Goal: Information Seeking & Learning: Understand process/instructions

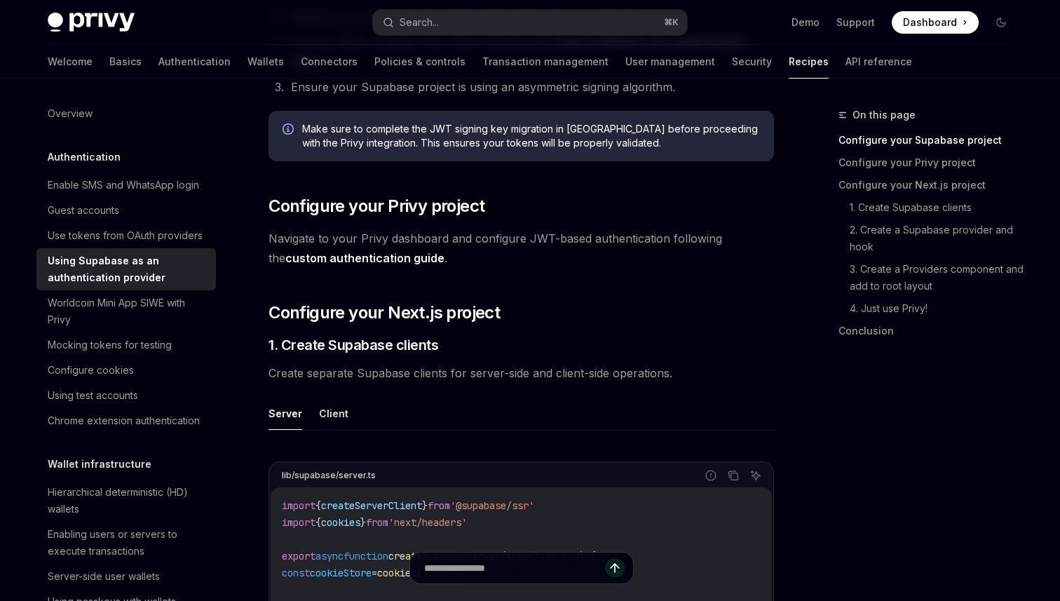
scroll to position [390, 0]
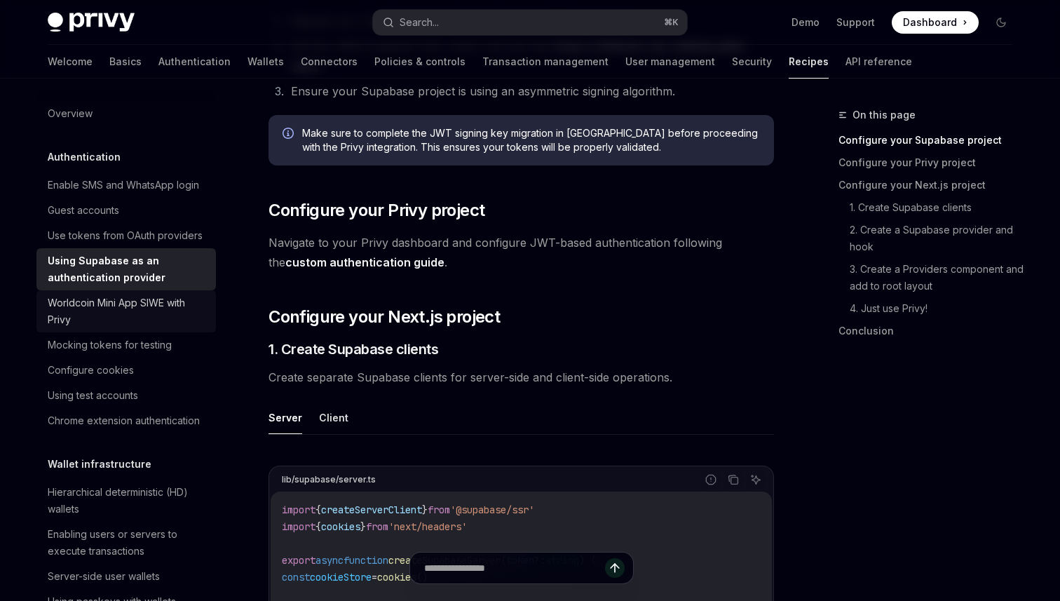
click at [167, 311] on div "Worldcoin Mini App SIWE with Privy" at bounding box center [128, 311] width 160 height 34
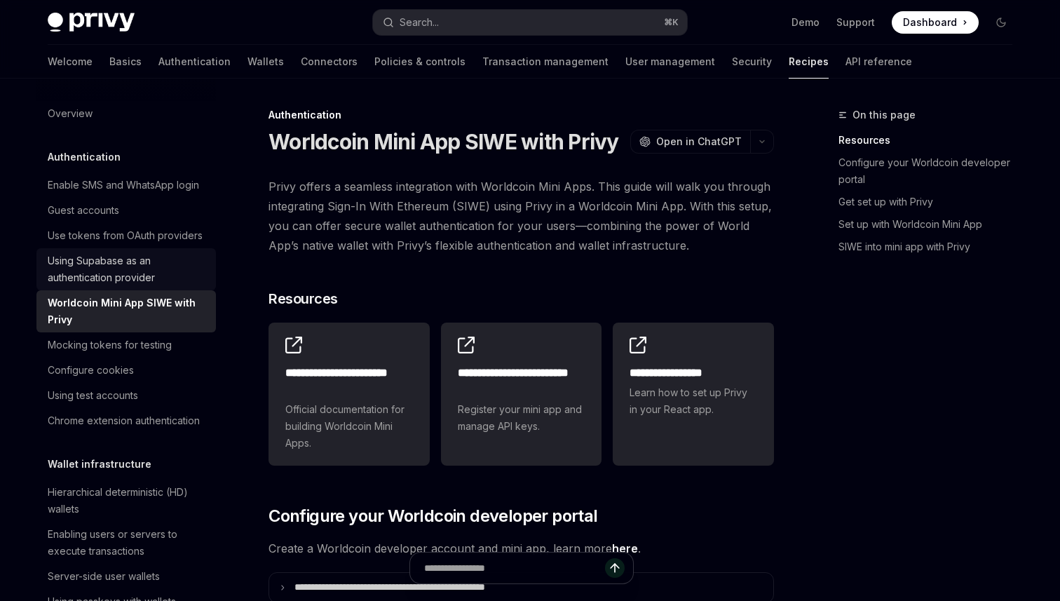
click at [152, 269] on div "Using Supabase as an authentication provider" at bounding box center [128, 269] width 160 height 34
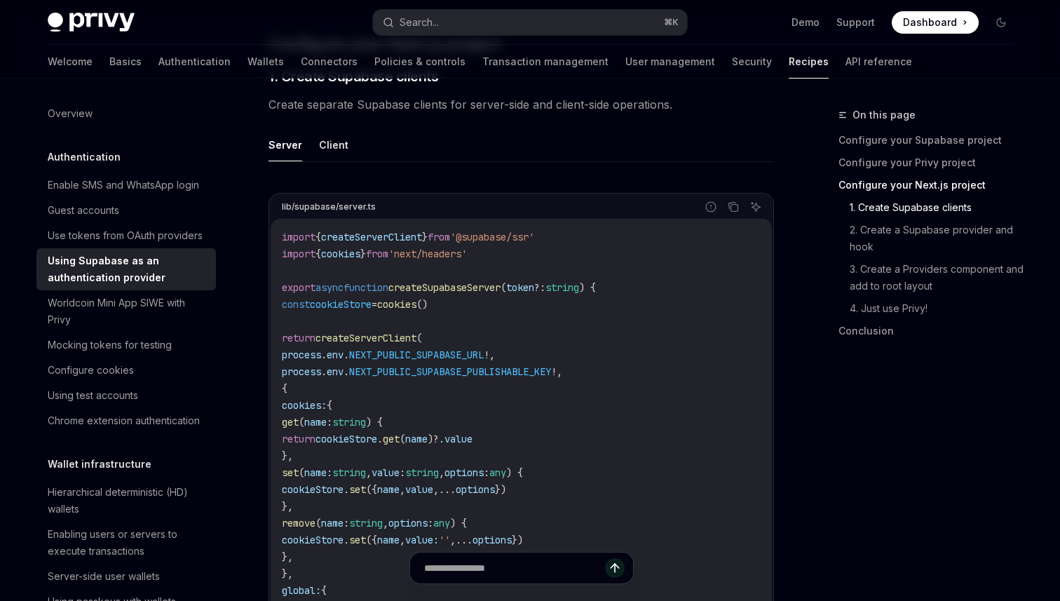
scroll to position [644, 0]
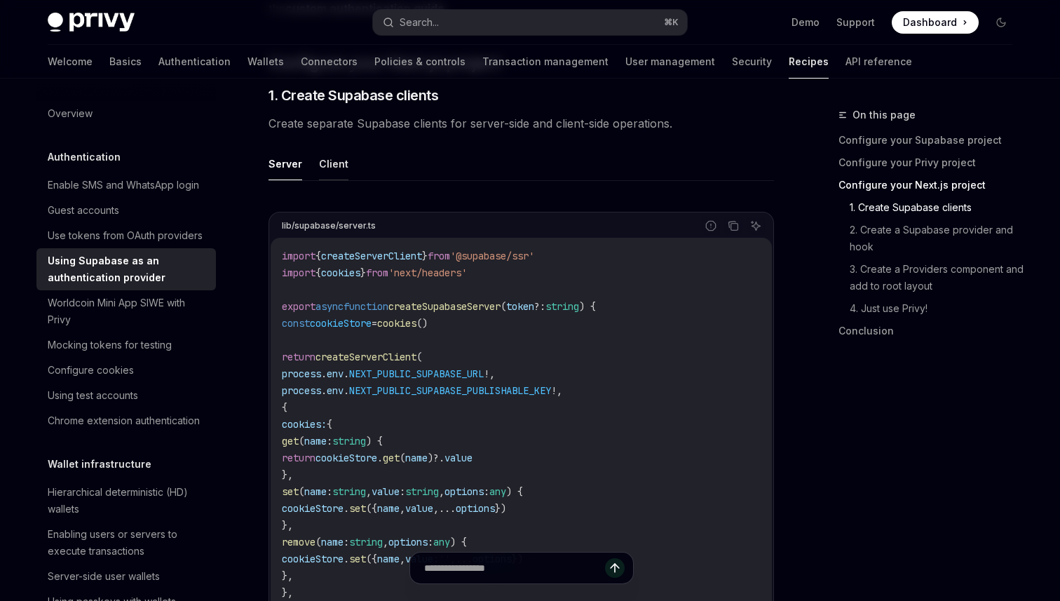
click at [325, 161] on button "Client" at bounding box center [333, 163] width 29 height 33
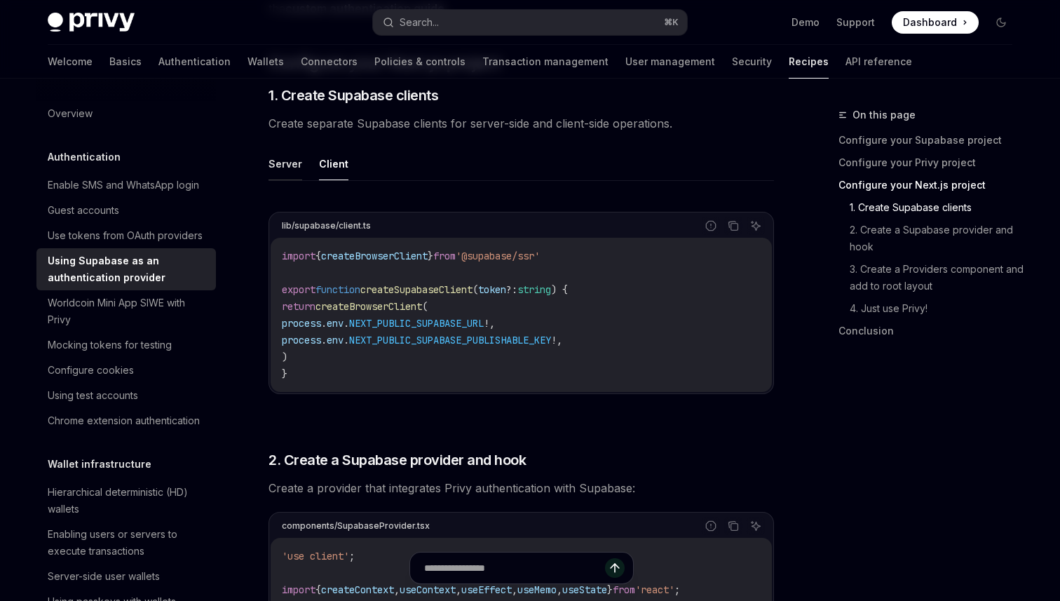
click at [288, 165] on button "Server" at bounding box center [285, 163] width 34 height 33
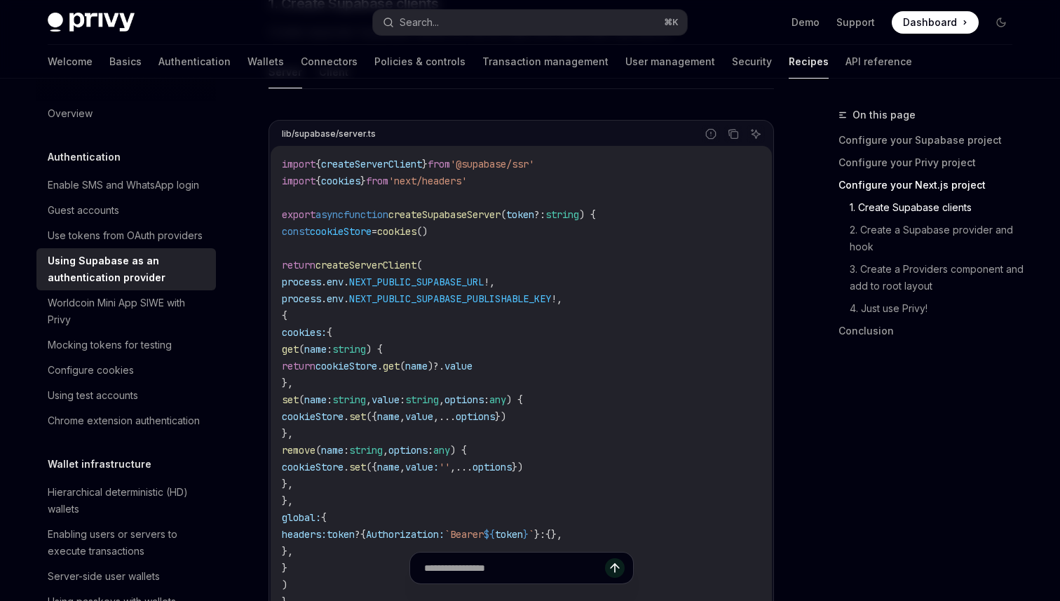
scroll to position [756, 0]
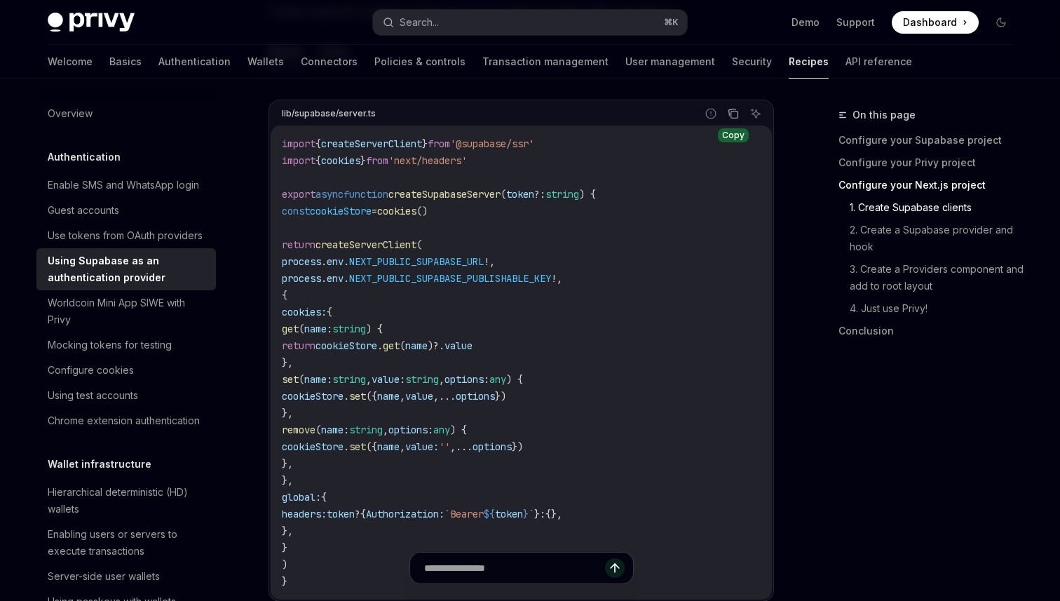
click at [736, 118] on icon "Copy the contents from the code block" at bounding box center [734, 114] width 7 height 7
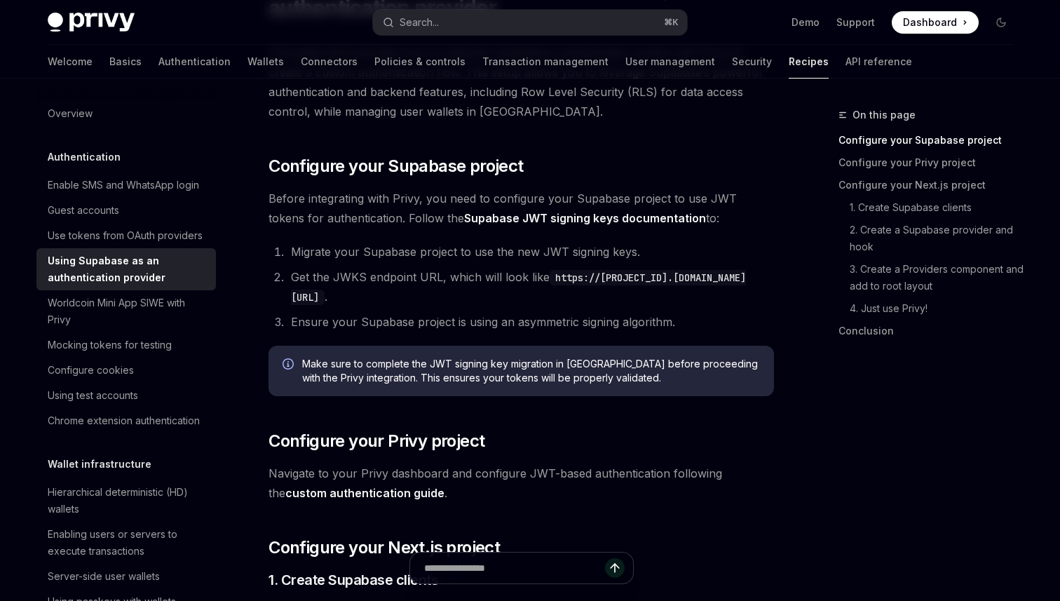
scroll to position [163, 0]
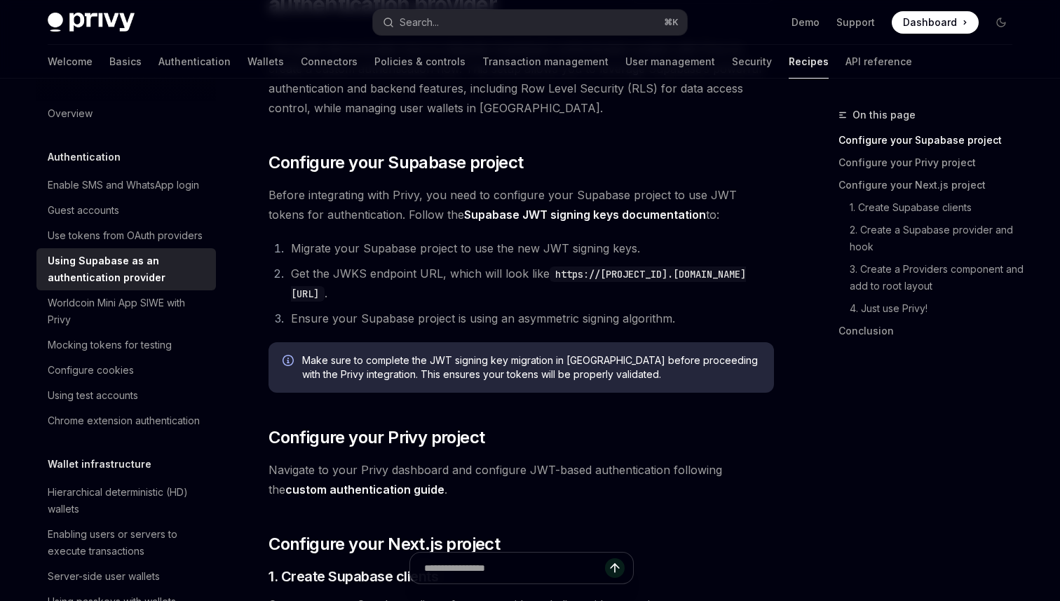
click at [650, 292] on code "https://[PROJECT_ID].[DOMAIN_NAME][URL]" at bounding box center [518, 283] width 455 height 35
drag, startPoint x: 650, startPoint y: 292, endPoint x: 292, endPoint y: 295, distance: 357.5
click at [292, 295] on code "https://[PROJECT_ID].[DOMAIN_NAME][URL]" at bounding box center [518, 283] width 455 height 35
copy code "https://[PROJECT_ID].[DOMAIN_NAME][URL]"
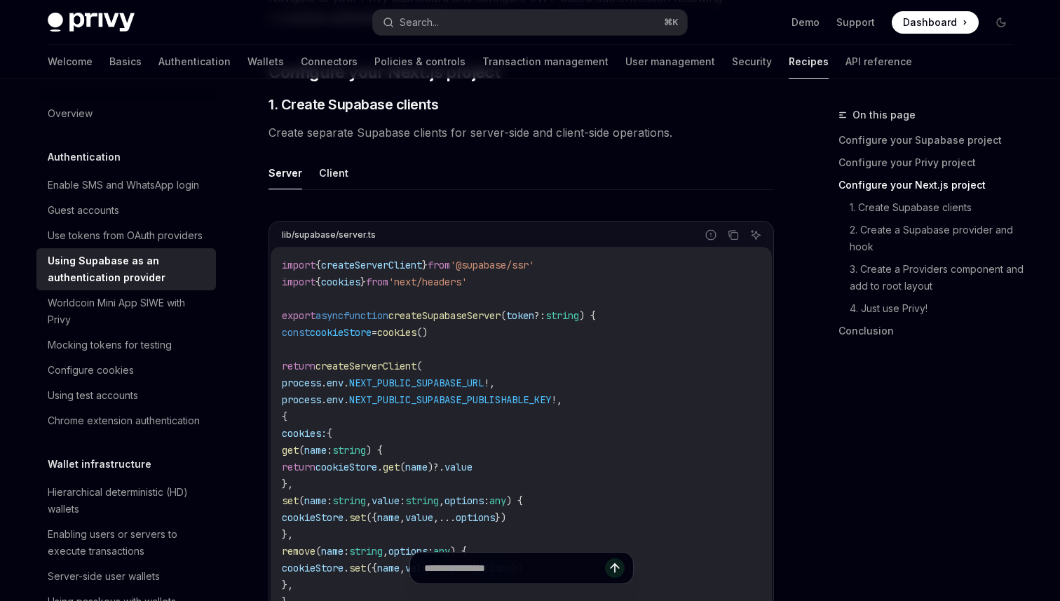
scroll to position [679, 0]
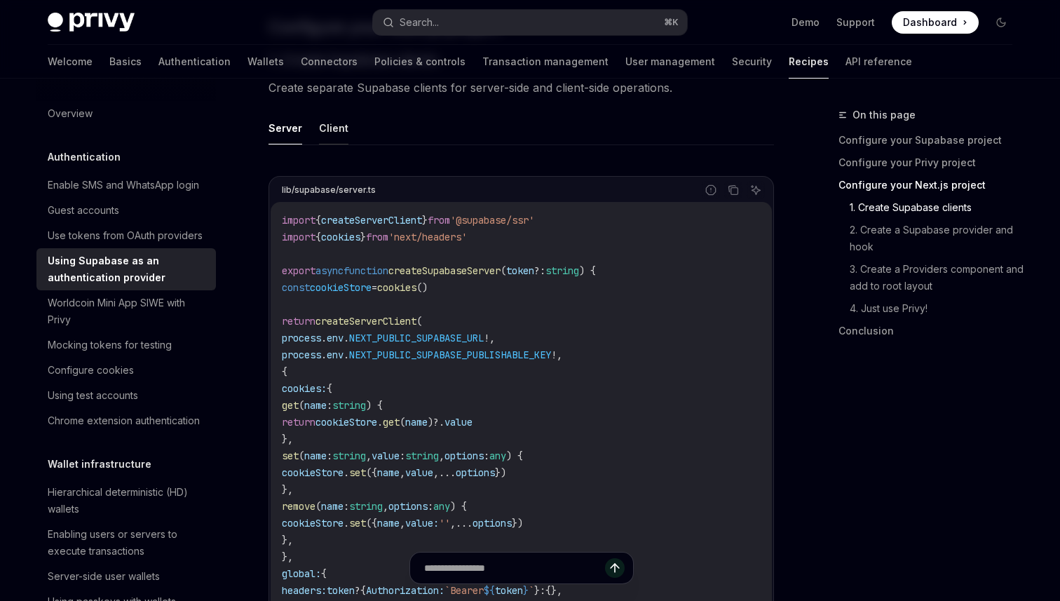
click at [324, 127] on button "Client" at bounding box center [333, 127] width 29 height 33
type textarea "*"
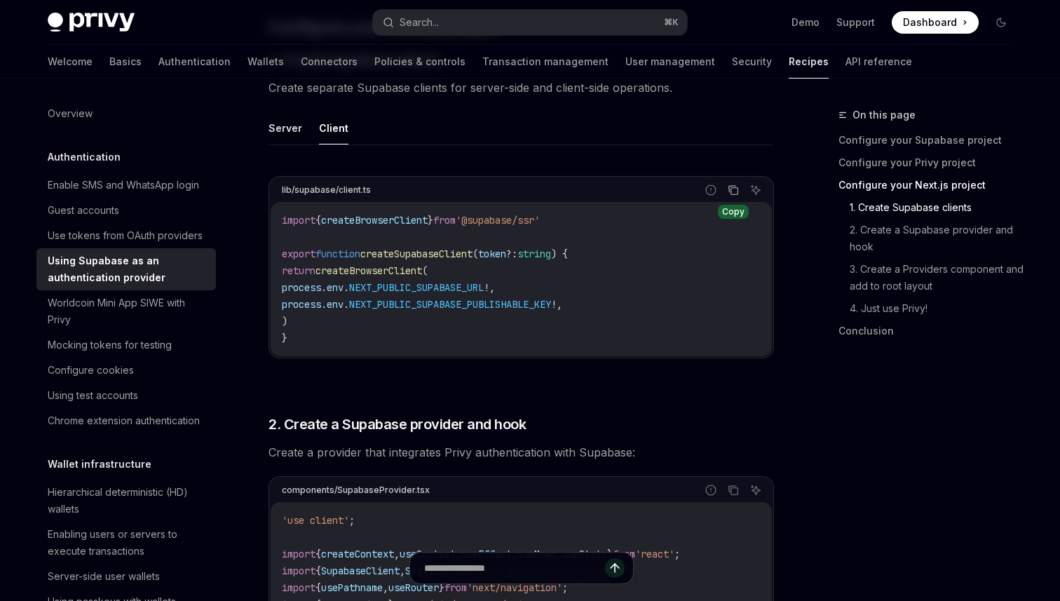
click at [735, 188] on icon "Copy the contents from the code block" at bounding box center [733, 189] width 11 height 11
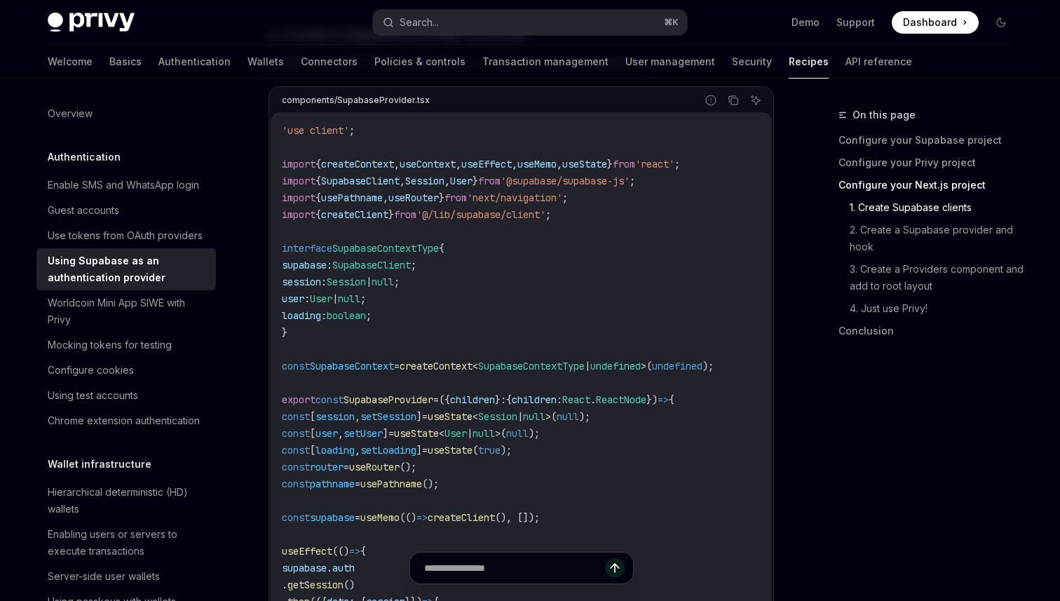
scroll to position [1065, 0]
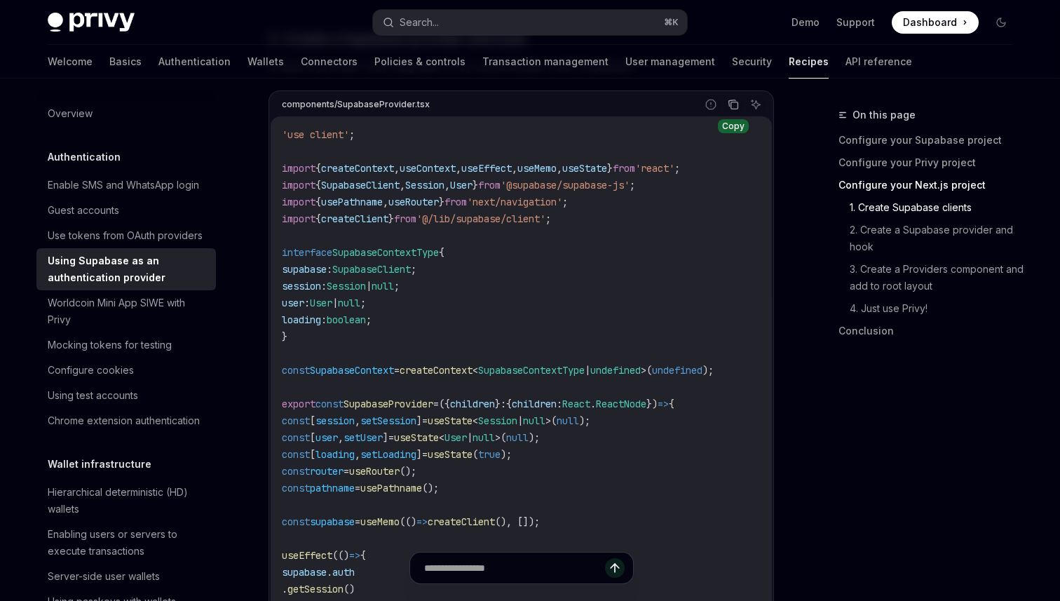
click at [735, 109] on icon "Copy the contents from the code block" at bounding box center [734, 105] width 7 height 7
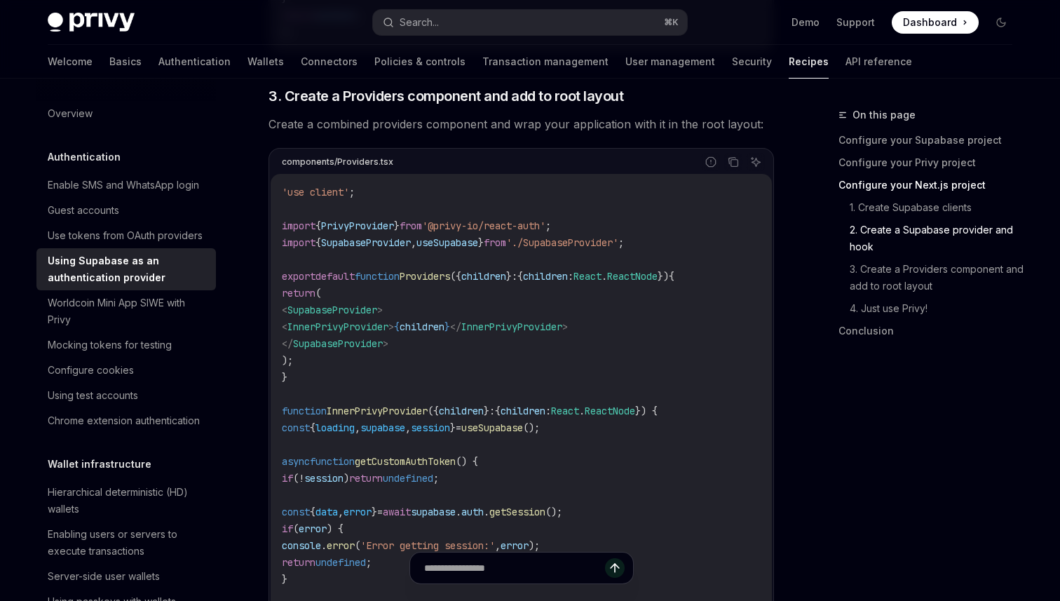
scroll to position [2291, 0]
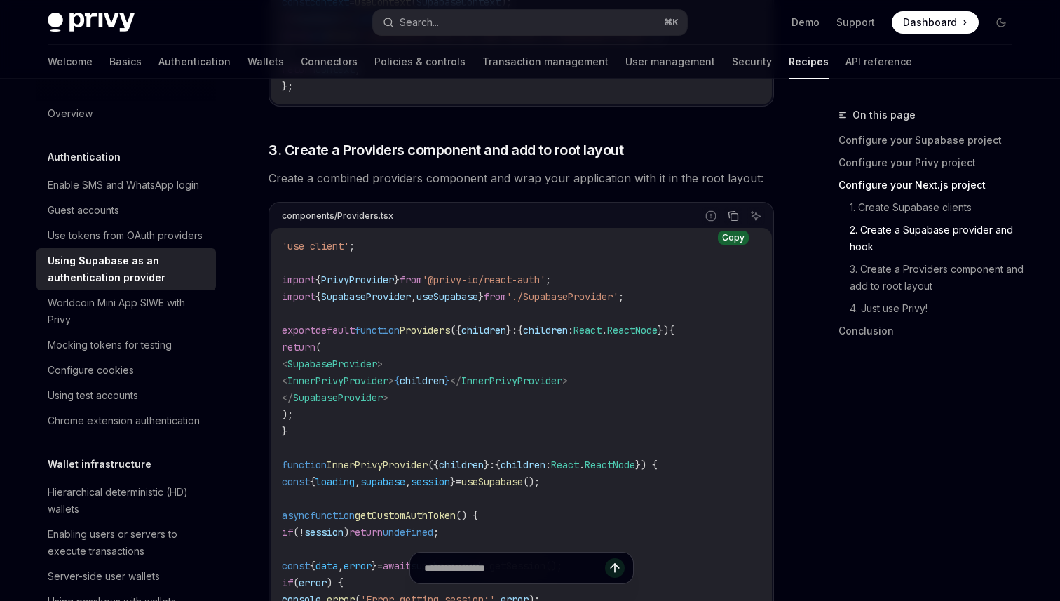
click at [729, 218] on icon "Copy the contents from the code block" at bounding box center [732, 215] width 7 height 6
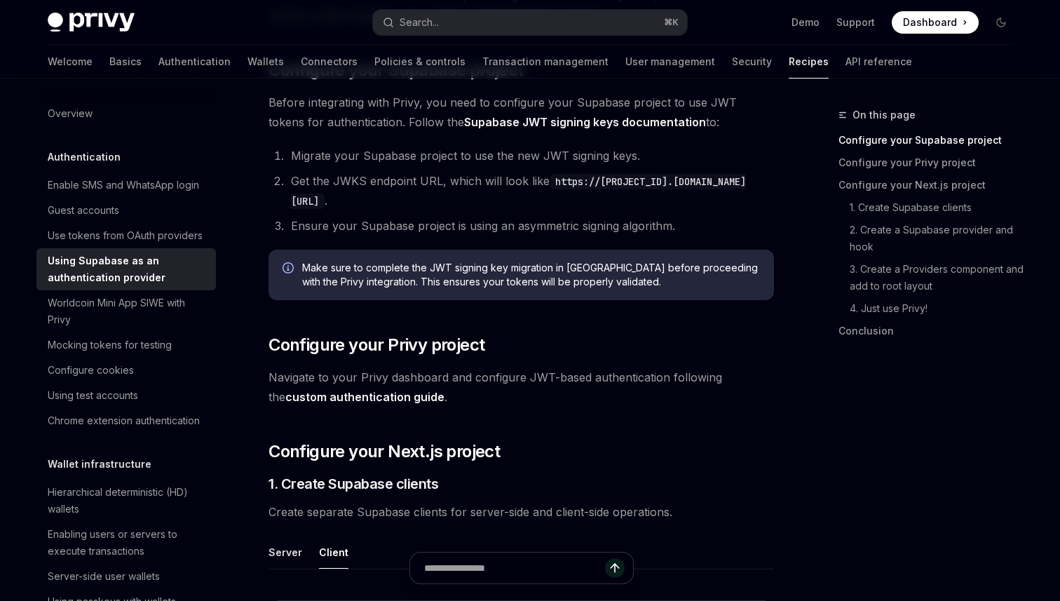
scroll to position [223, 0]
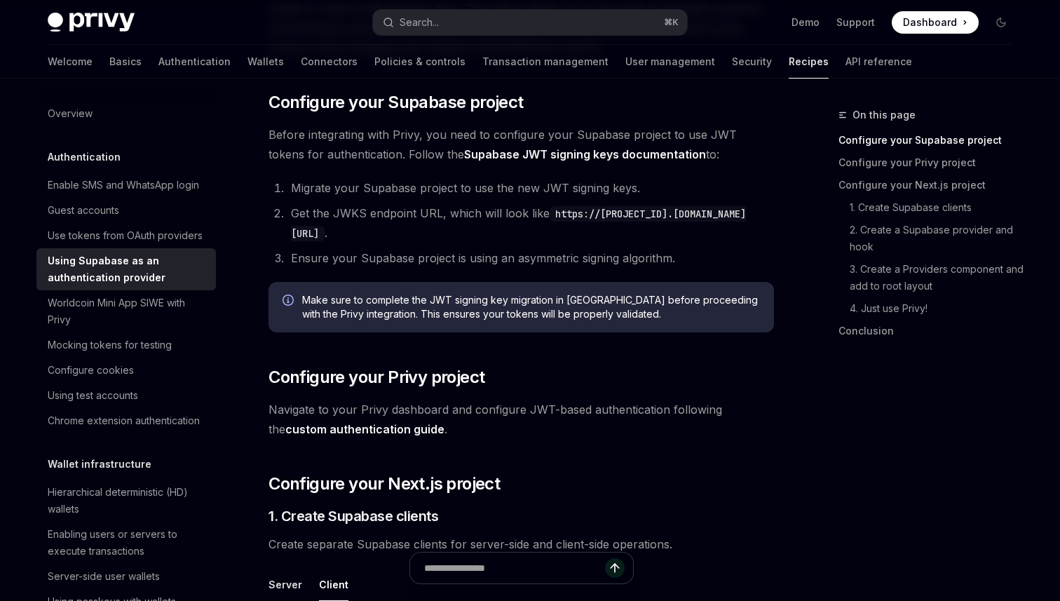
click at [653, 231] on code "https://[PROJECT_ID].[DOMAIN_NAME][URL]" at bounding box center [518, 223] width 455 height 35
drag, startPoint x: 653, startPoint y: 231, endPoint x: 318, endPoint y: 233, distance: 334.4
click at [318, 233] on code "https://[PROJECT_ID].[DOMAIN_NAME][URL]" at bounding box center [518, 223] width 455 height 35
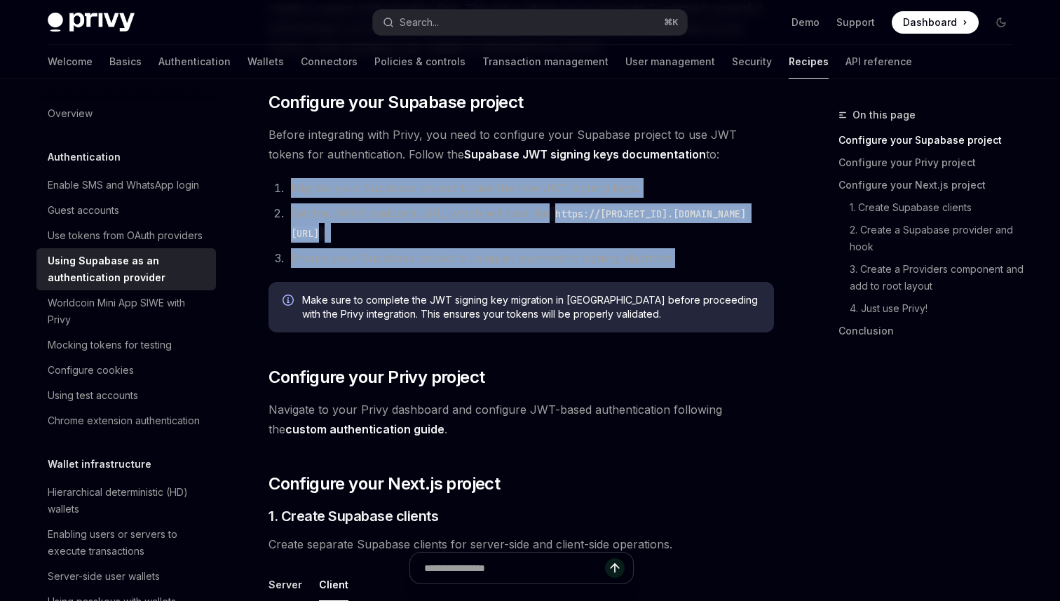
drag, startPoint x: 704, startPoint y: 264, endPoint x: 275, endPoint y: 184, distance: 435.6
click at [275, 184] on ol "Migrate your Supabase project to use the new JWT signing keys. Get the JWKS end…" at bounding box center [520, 223] width 505 height 90
copy ol "Migrate your Supabase project to use the new JWT signing keys. Get the JWKS end…"
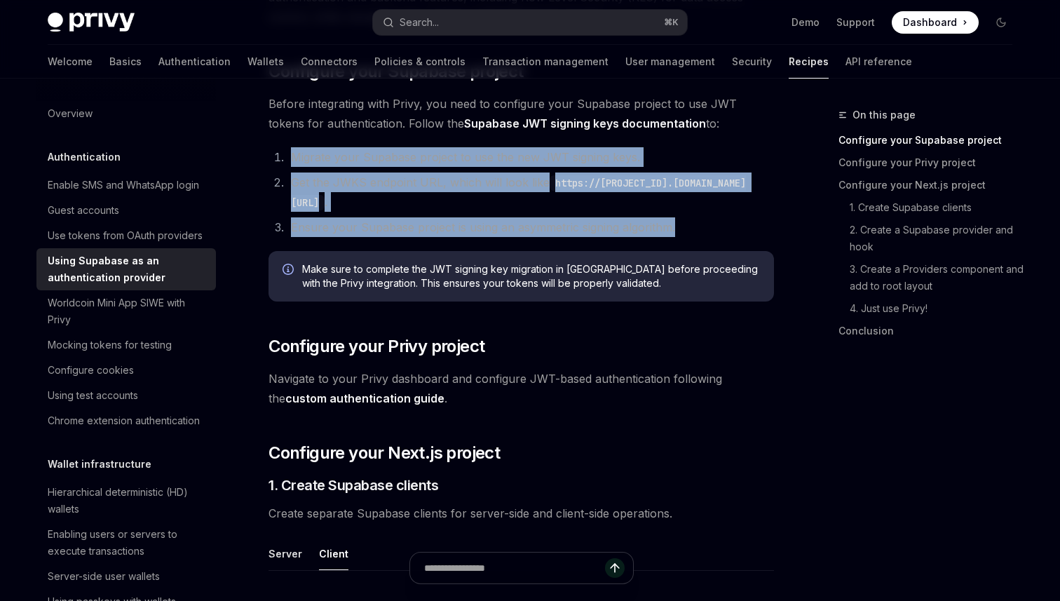
scroll to position [257, 0]
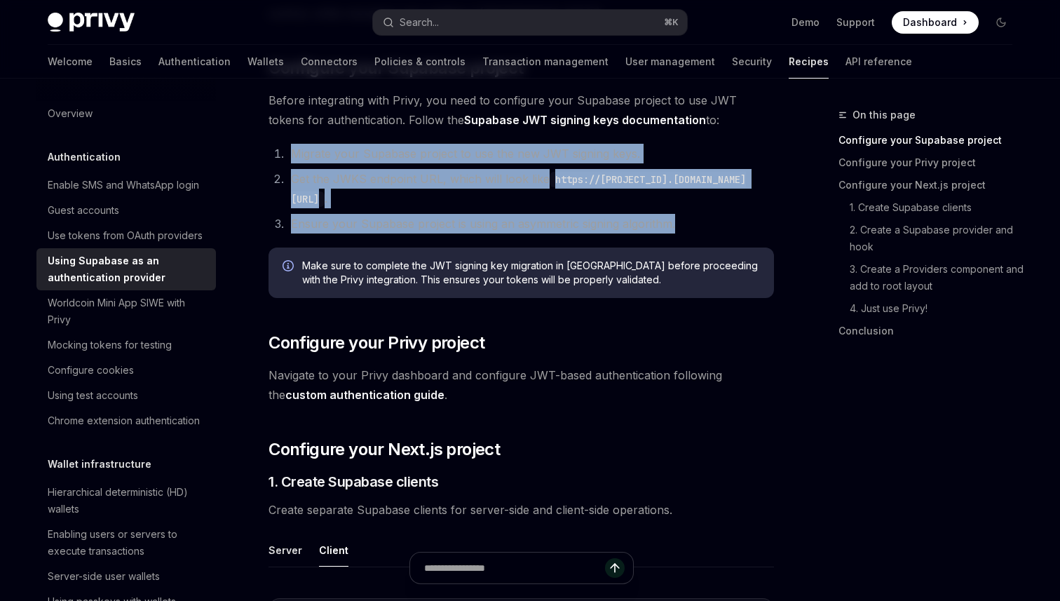
click at [393, 395] on link "custom authentication guide" at bounding box center [364, 395] width 159 height 15
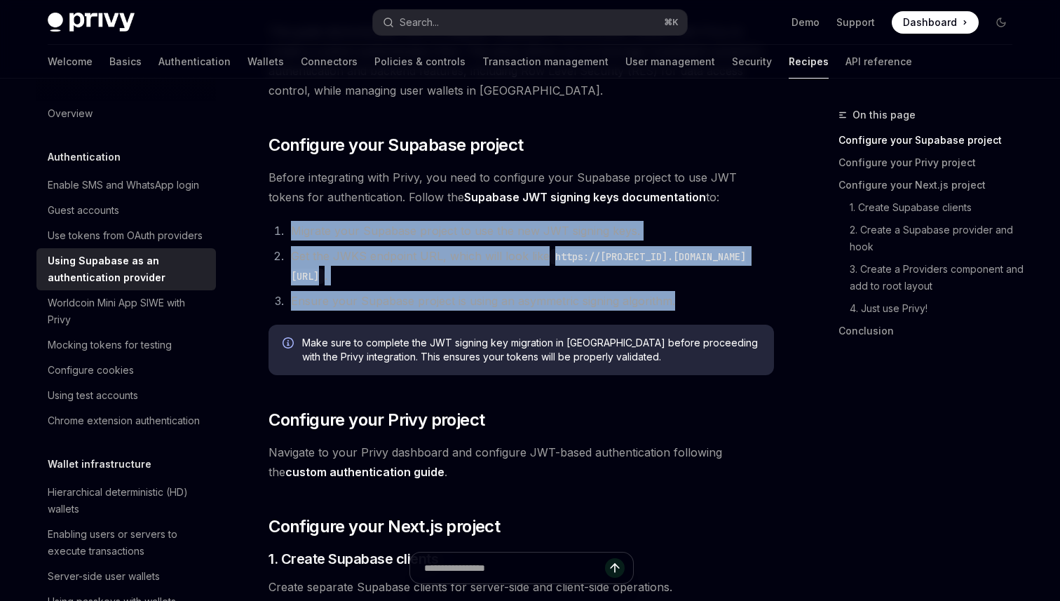
scroll to position [168, 0]
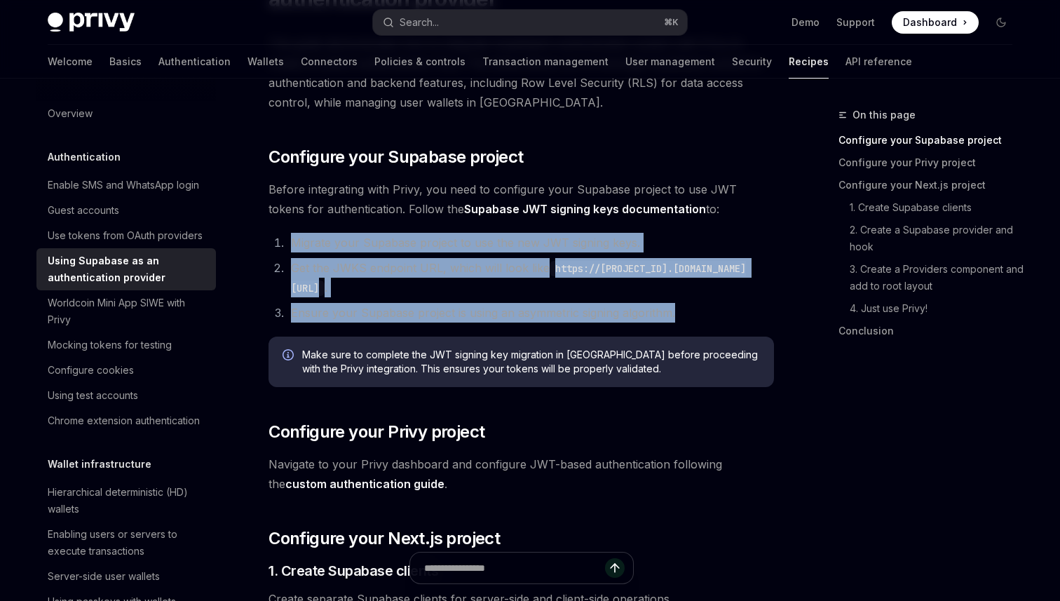
click at [468, 212] on link "Supabase JWT signing keys documentation" at bounding box center [585, 209] width 242 height 15
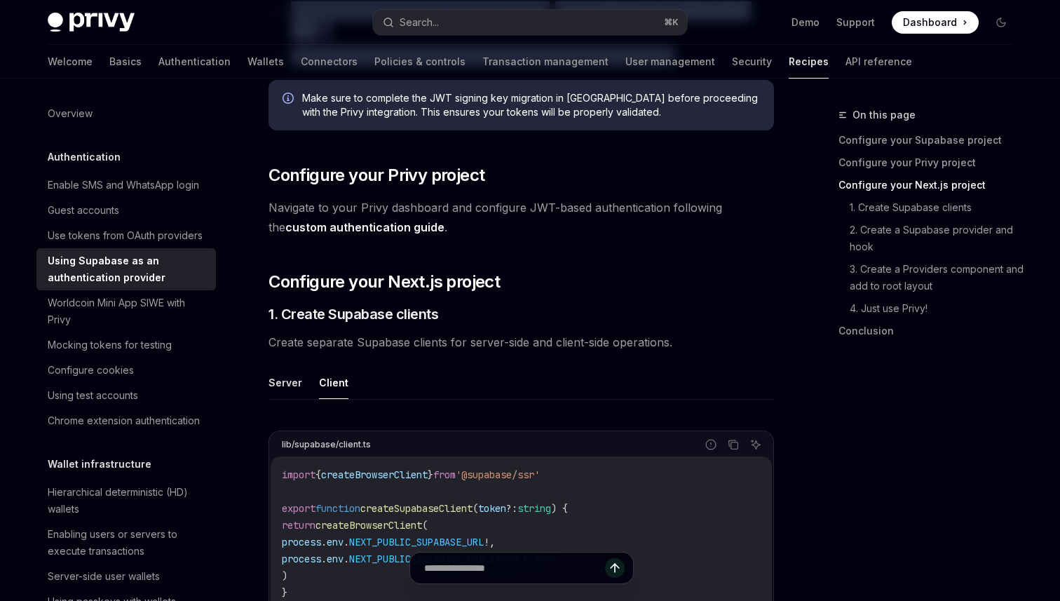
scroll to position [299, 0]
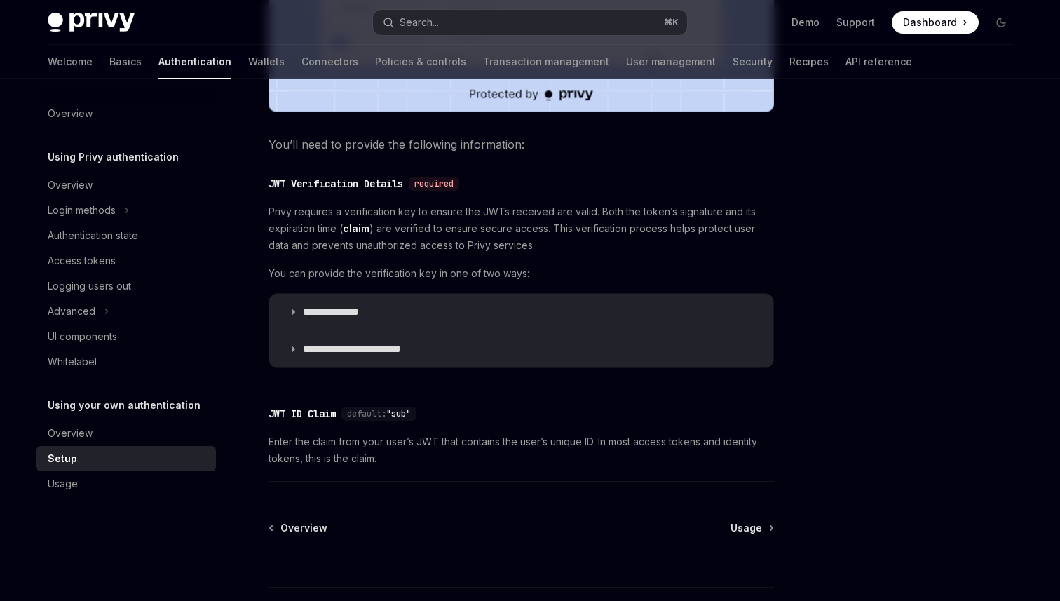
scroll to position [623, 0]
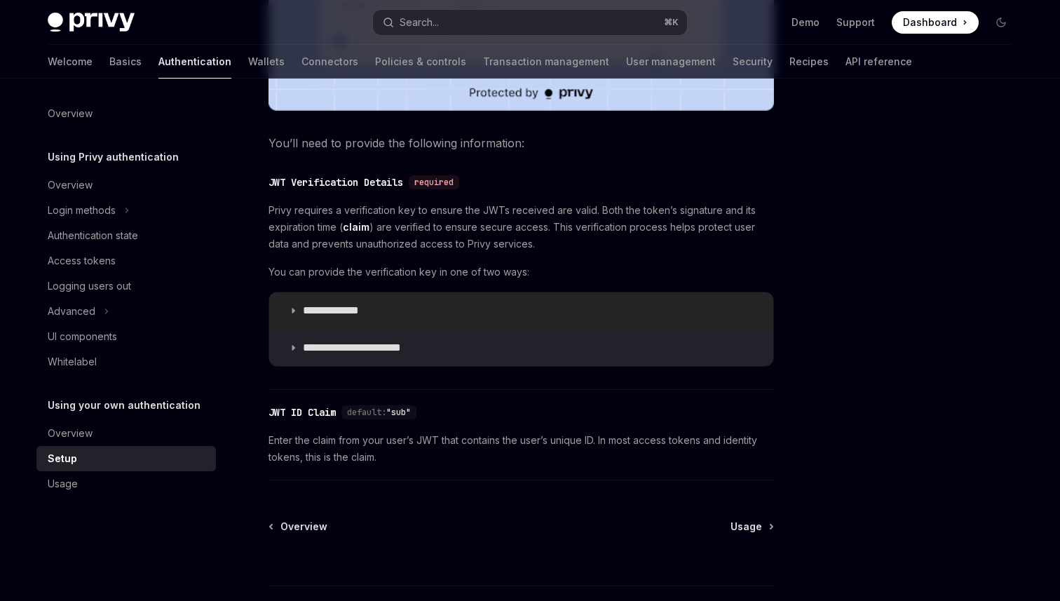
click at [294, 311] on icon at bounding box center [293, 310] width 8 height 8
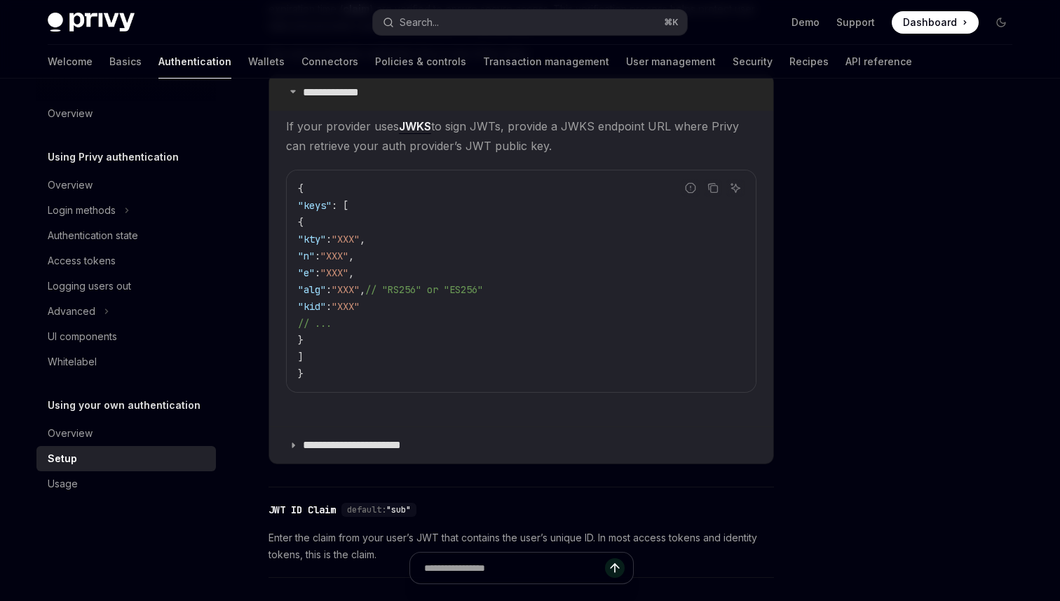
scroll to position [886, 0]
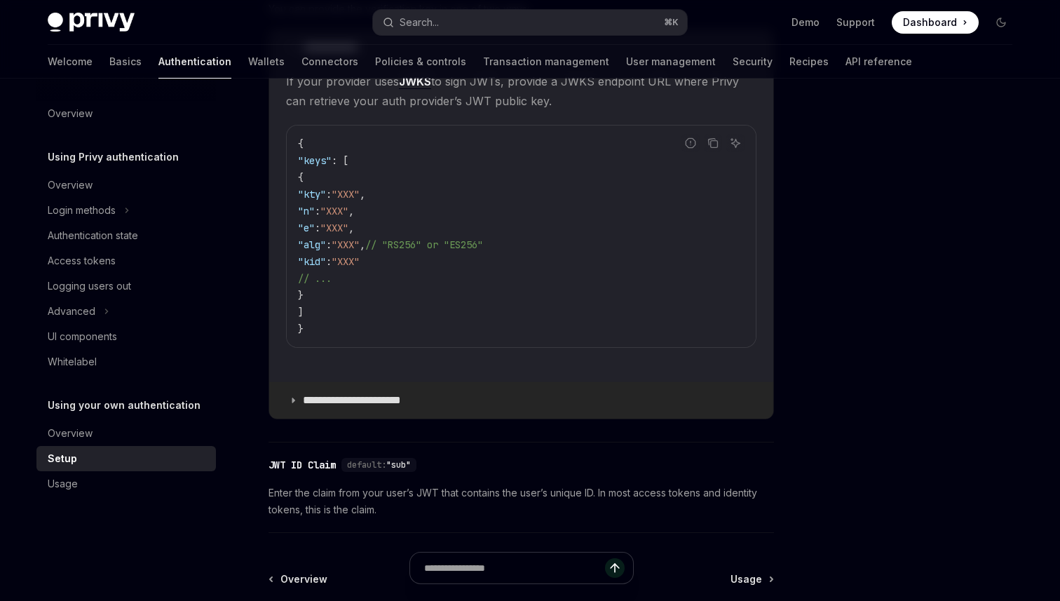
click at [302, 405] on summary "**********" at bounding box center [521, 400] width 504 height 36
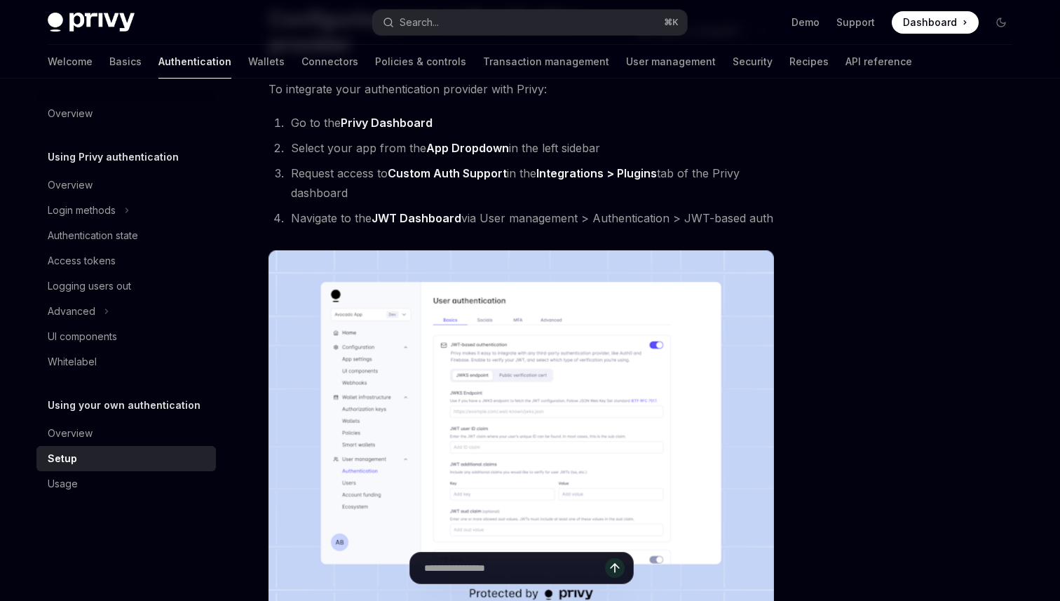
scroll to position [123, 0]
click at [408, 177] on strong "Custom Auth Support" at bounding box center [447, 172] width 119 height 14
